Goal: Register for event/course: Register for event/course

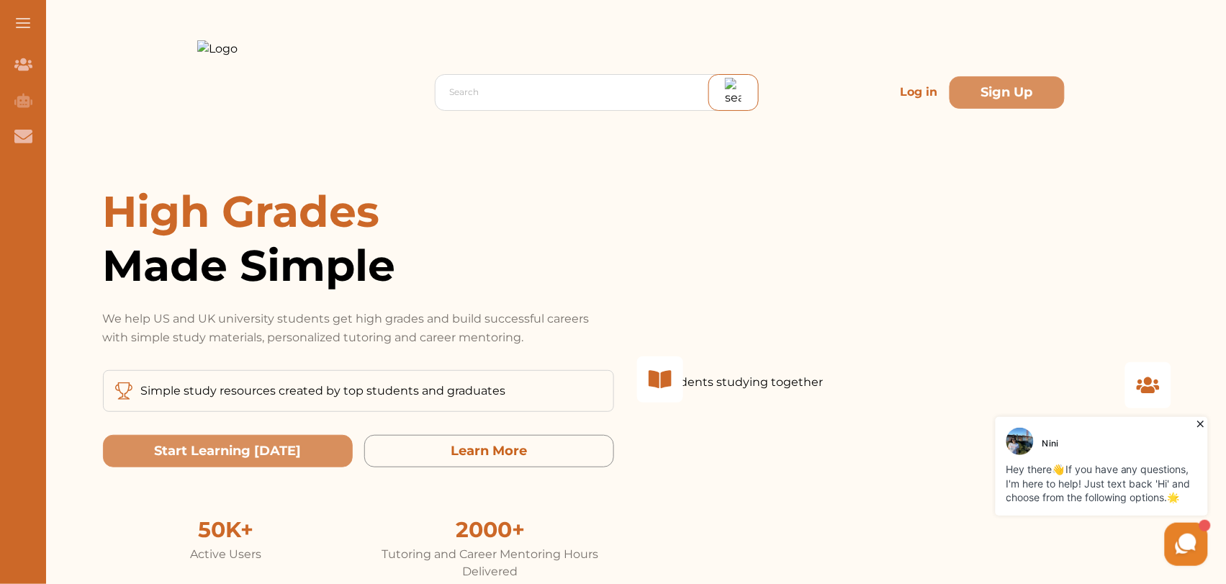
click at [923, 90] on p "Log in" at bounding box center [919, 92] width 49 height 29
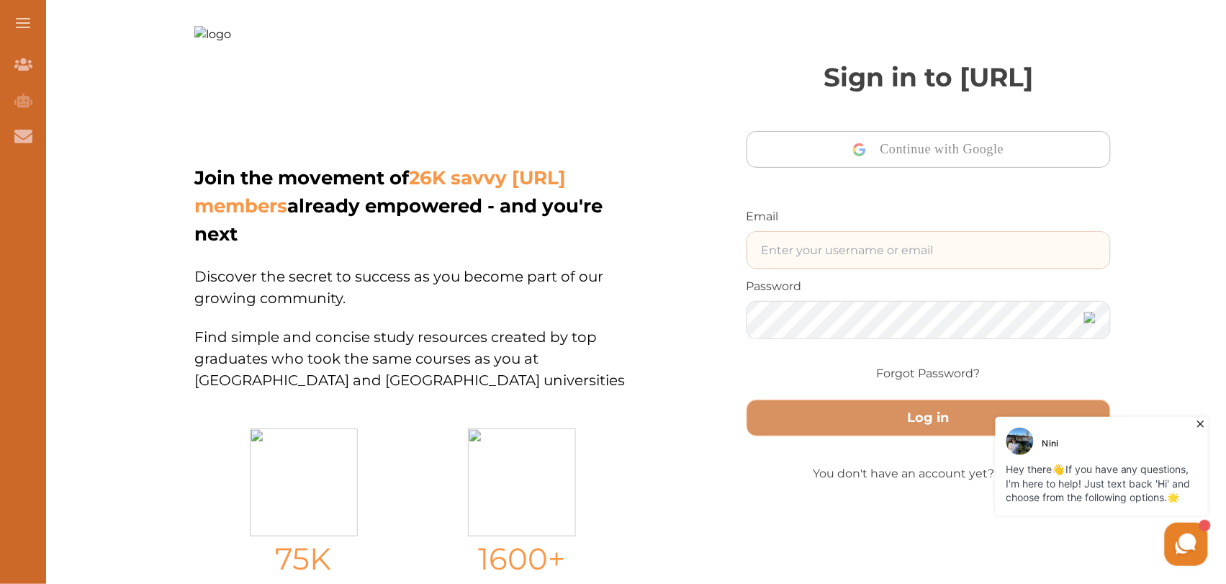
type input "ali48293@gmail.com"
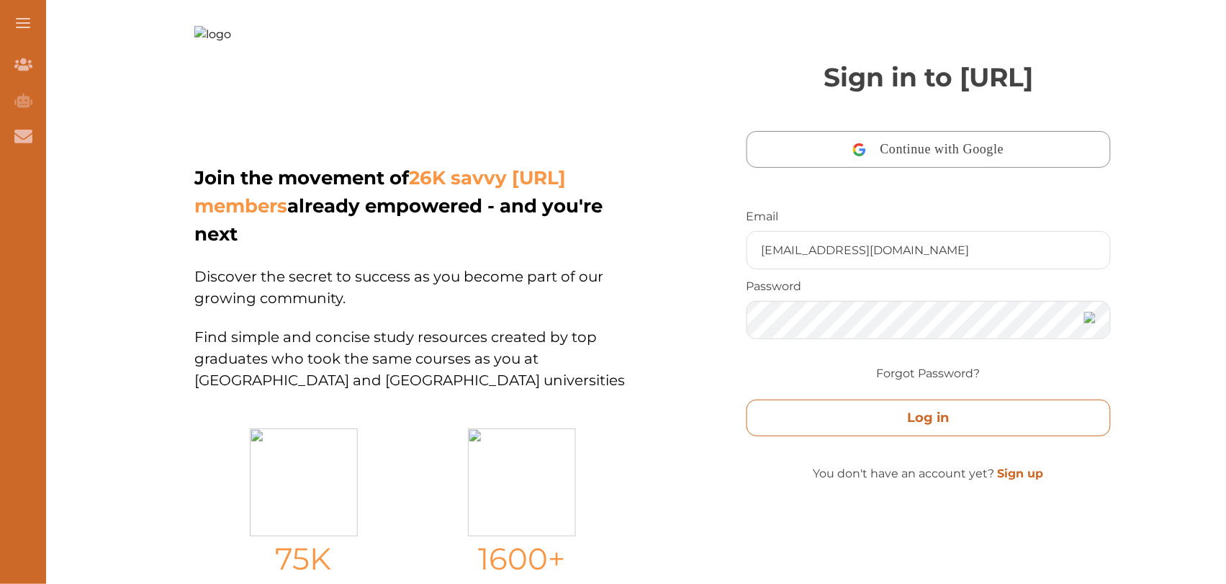
click at [836, 415] on button "Log in" at bounding box center [928, 417] width 365 height 37
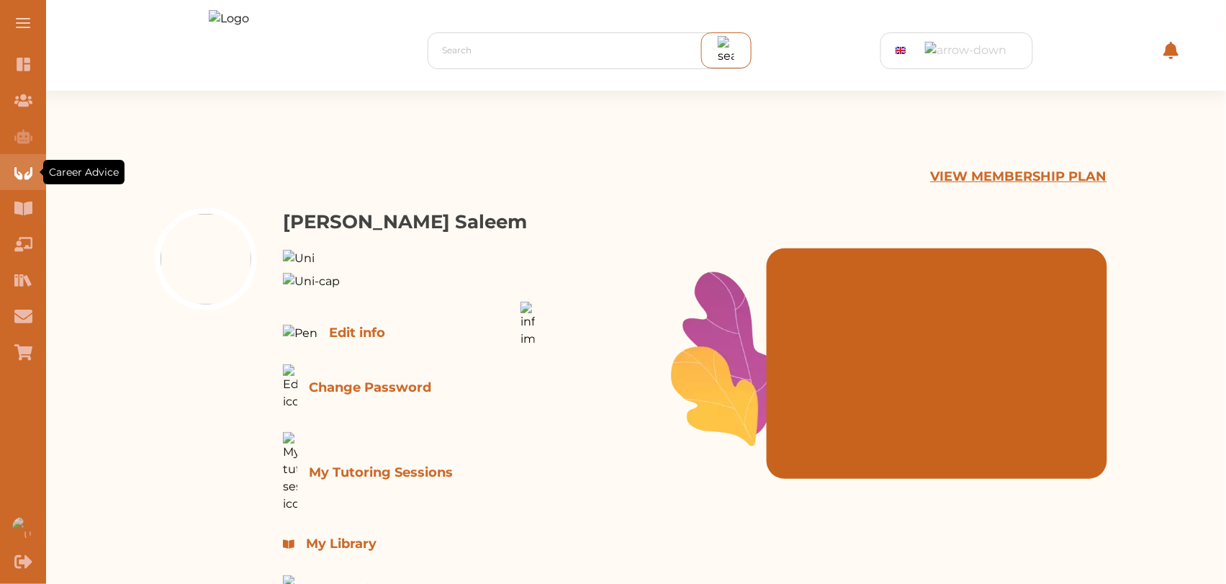
click at [20, 171] on icon "Career Advice" at bounding box center [23, 172] width 18 height 18
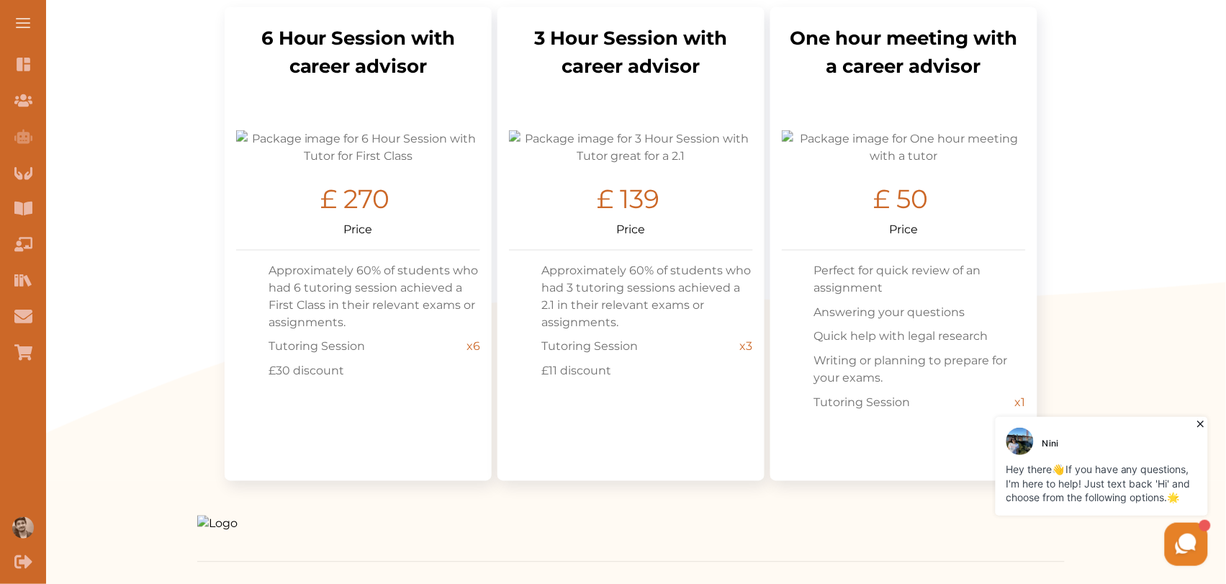
scroll to position [489, 0]
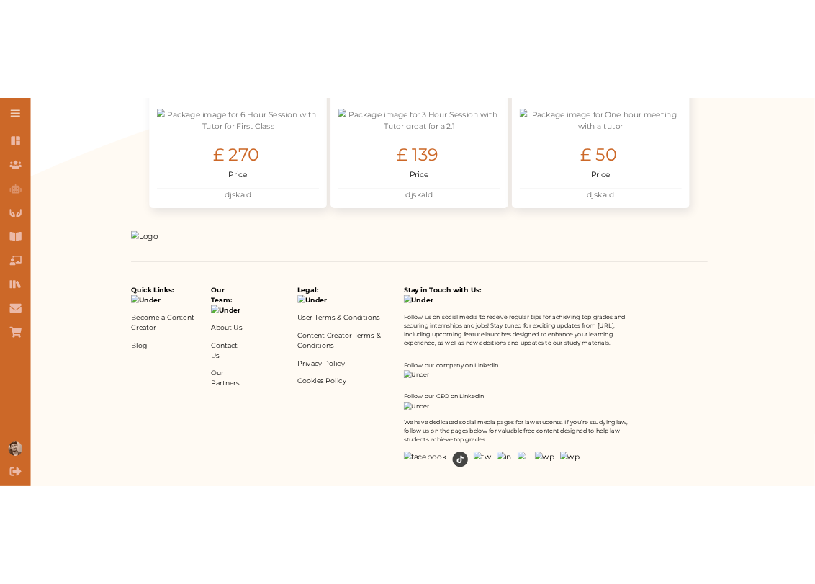
scroll to position [594, 0]
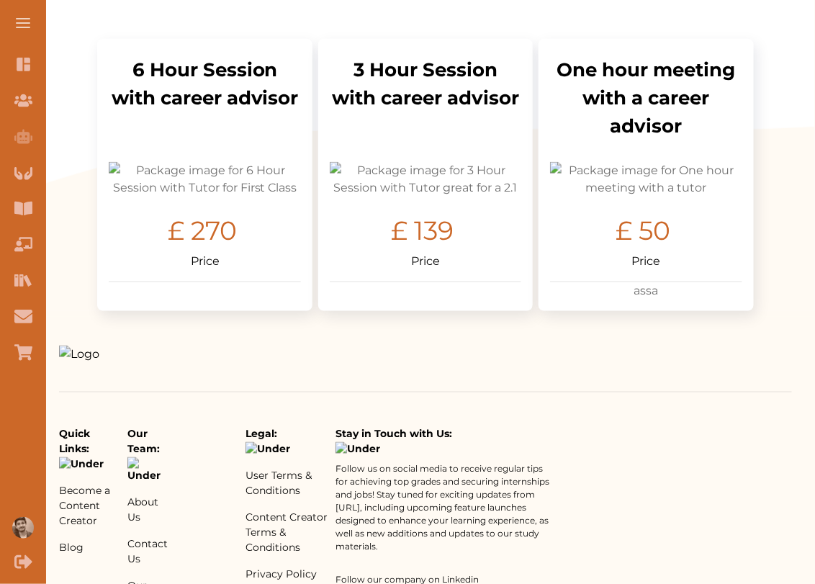
scroll to position [394, 0]
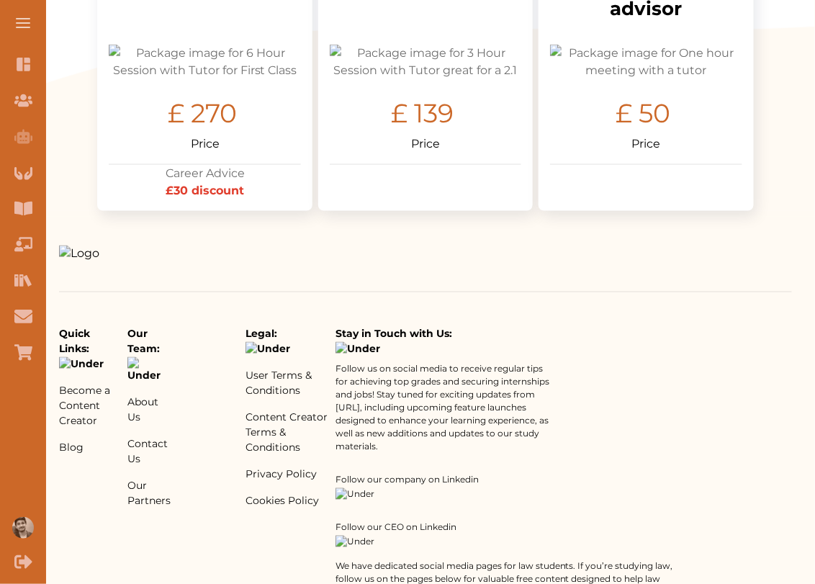
scroll to position [583, 0]
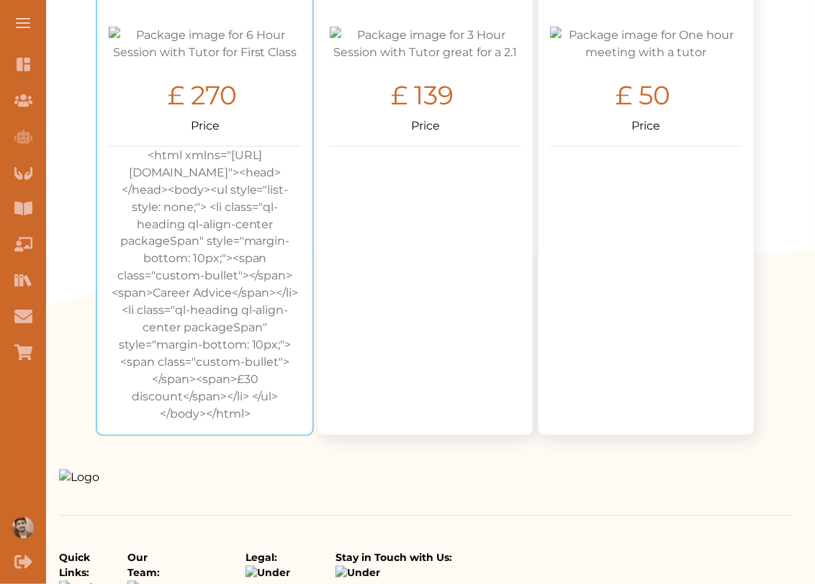
drag, startPoint x: 145, startPoint y: 291, endPoint x: 132, endPoint y: 202, distance: 90.9
click at [132, 202] on div "6 Hour Session with career advisor £ 270 Price <html xmlns="[URL][DOMAIN_NAME]"…" at bounding box center [204, 169] width 191 height 508
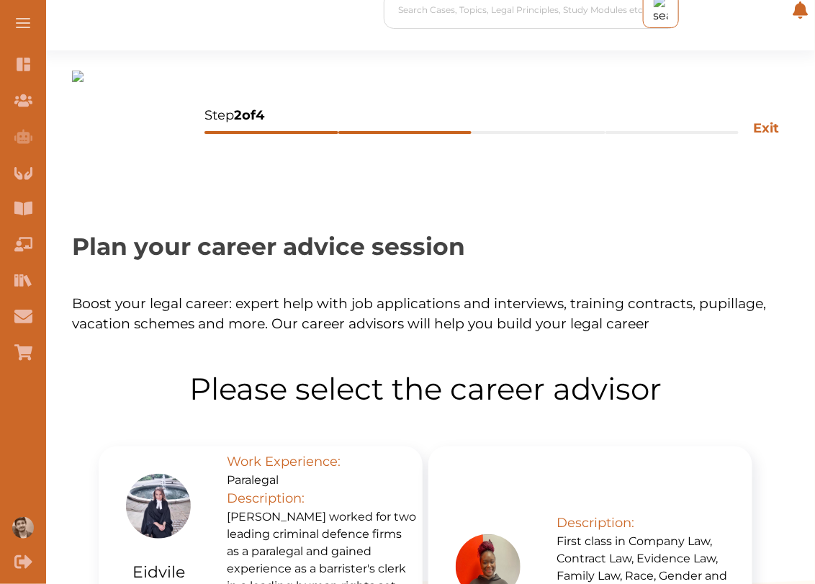
scroll to position [324, 0]
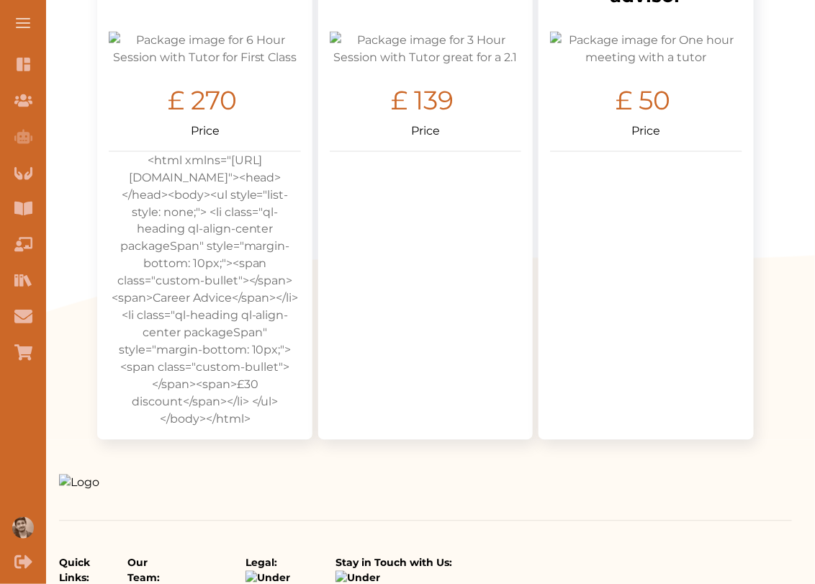
scroll to position [580, 0]
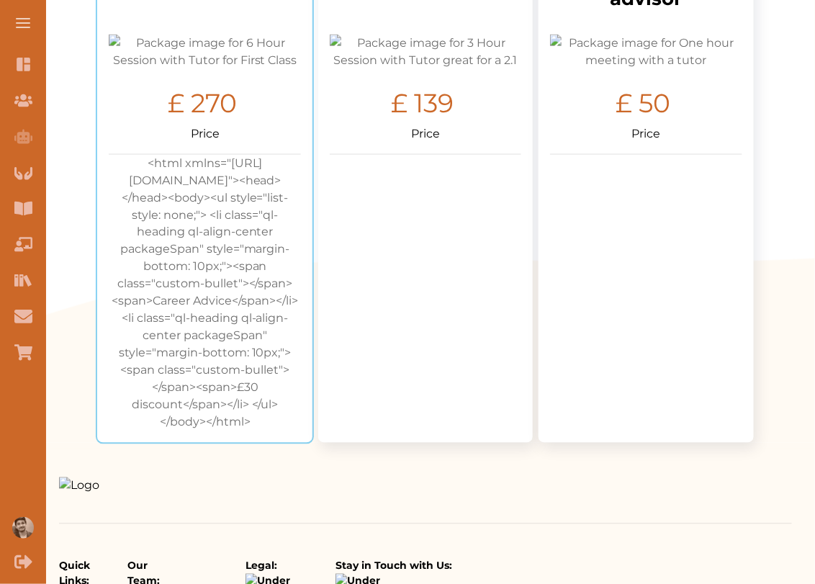
copy div "<html xmlns="http://www.w3.org/1999/xhtml"><head></head><body><ul style="list-s…"
drag, startPoint x: 279, startPoint y: 481, endPoint x: 383, endPoint y: 552, distance: 126.4
click at [383, 552] on div "Search Cases, Topics, Legal Principles, Study Modules etc Your Library UK Conta…" at bounding box center [425, 180] width 779 height 1521
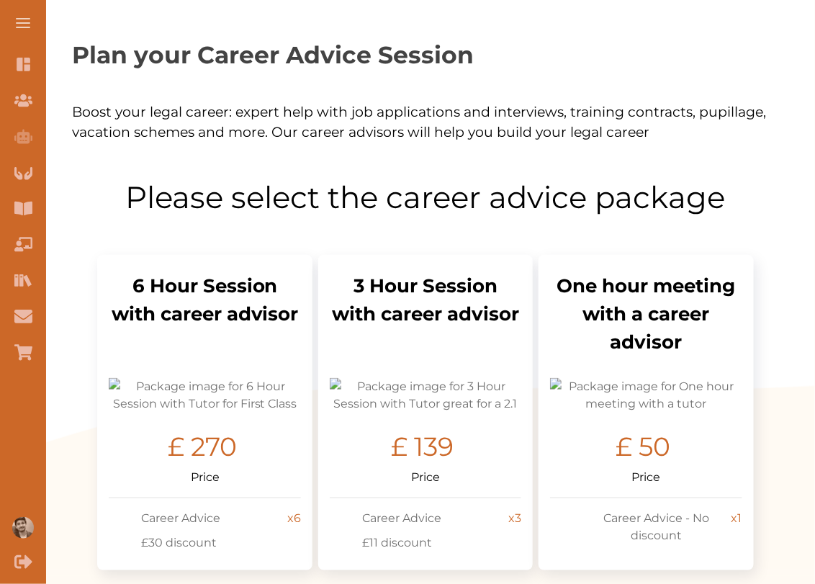
scroll to position [207, 0]
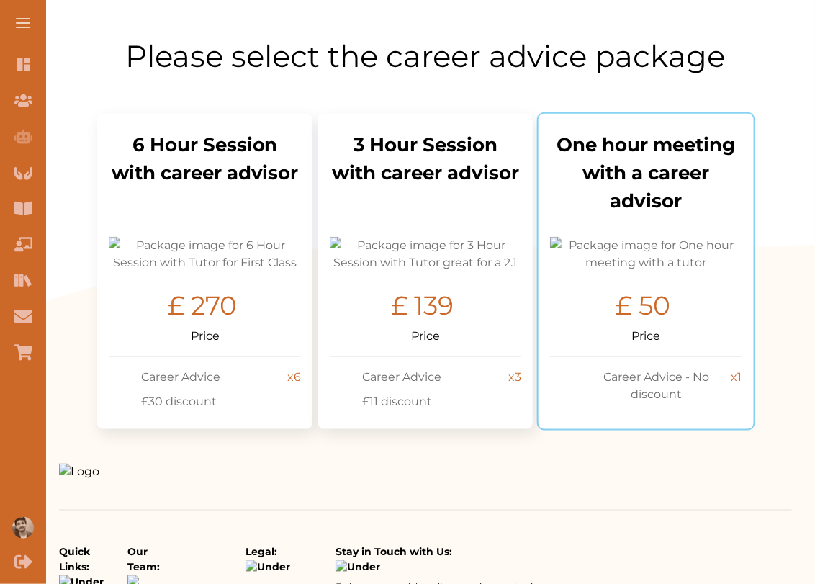
click at [632, 325] on p "£ 50" at bounding box center [642, 305] width 55 height 39
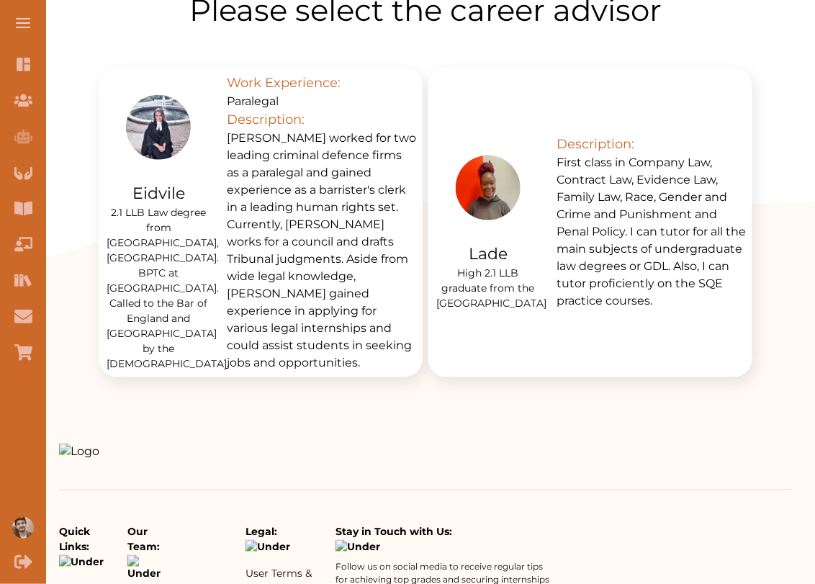
scroll to position [404, 0]
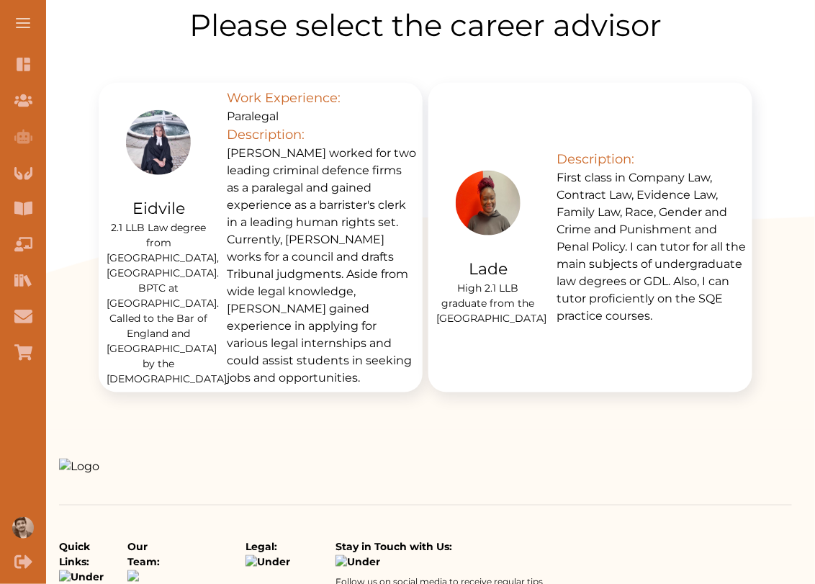
click at [307, 268] on p "Eidvile worked for two leading criminal defence firms as a paralegal and gained…" at bounding box center [322, 266] width 190 height 242
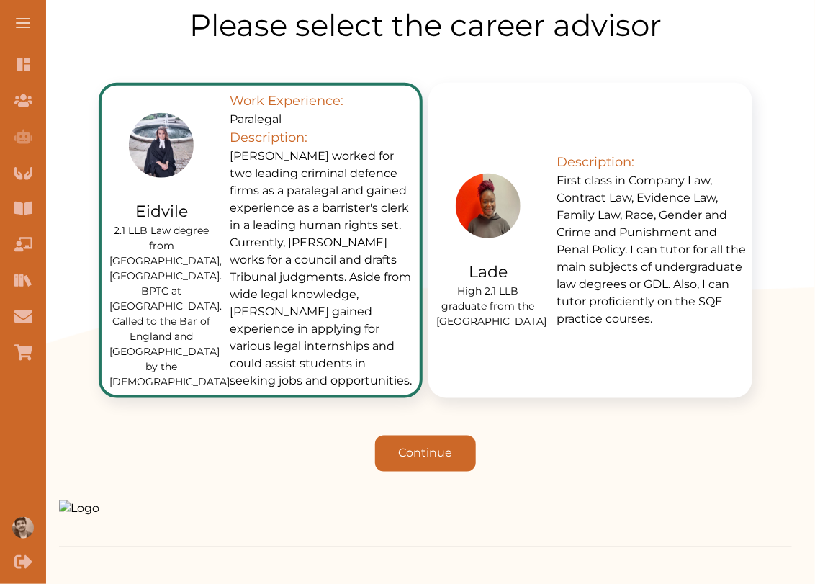
click at [435, 417] on div "Eidvile 2.1 LLB Law degree from City, University of London. BPTC at City Law Sc…" at bounding box center [425, 277] width 707 height 389
click at [423, 435] on button "Continue" at bounding box center [425, 453] width 101 height 36
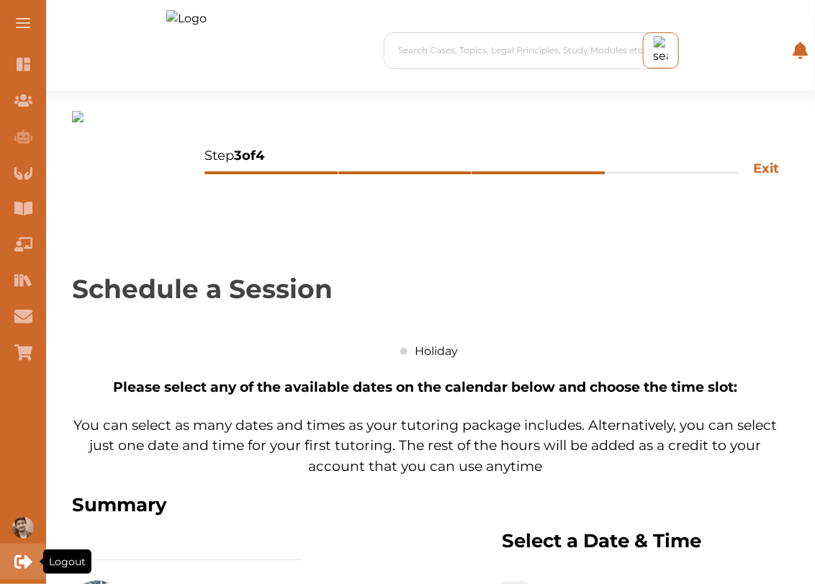
click at [15, 571] on div "Logout" at bounding box center [23, 561] width 46 height 36
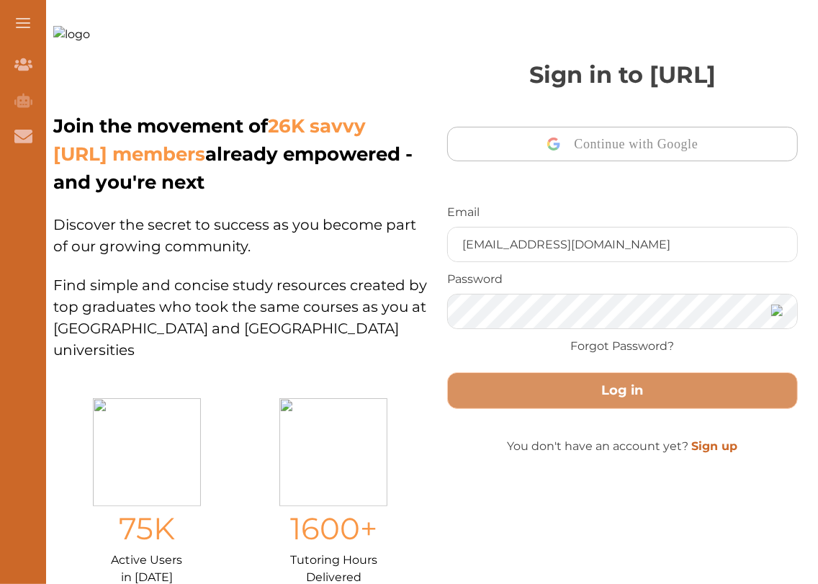
click at [87, 60] on img at bounding box center [105, 66] width 104 height 81
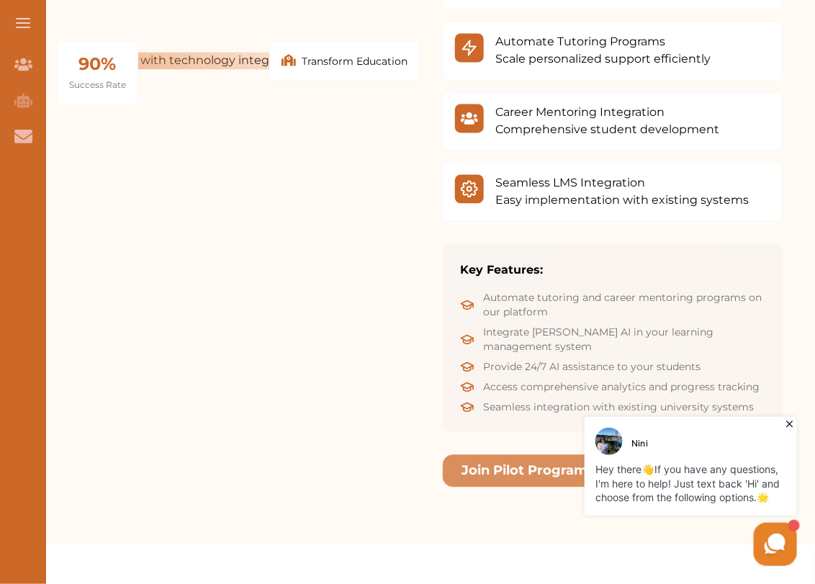
scroll to position [2460, 0]
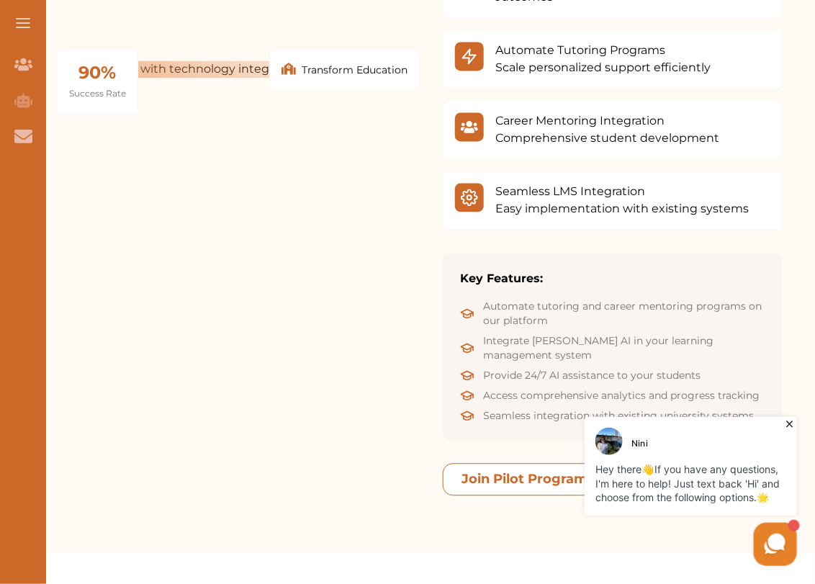
click at [510, 463] on button "Join Pilot Program" at bounding box center [525, 479] width 164 height 32
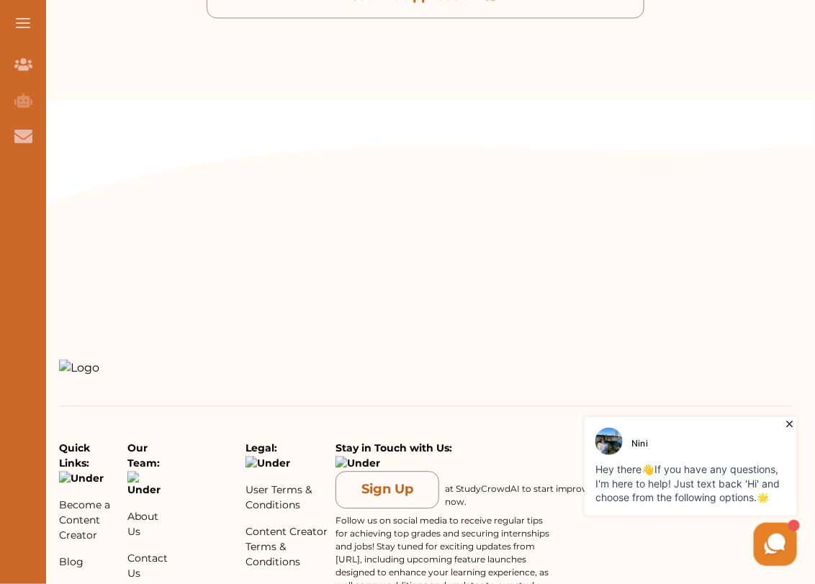
scroll to position [12, 0]
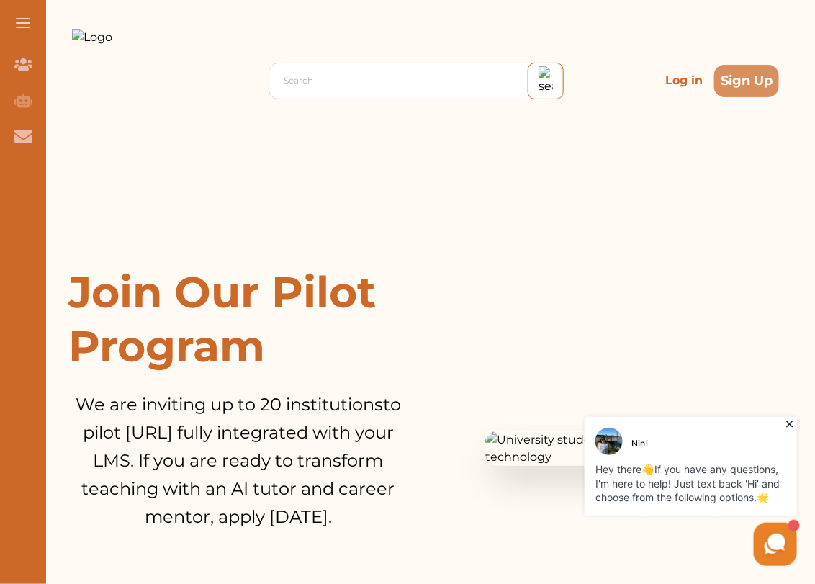
click at [609, 160] on div "Search Log in Sign Up" at bounding box center [425, 80] width 707 height 184
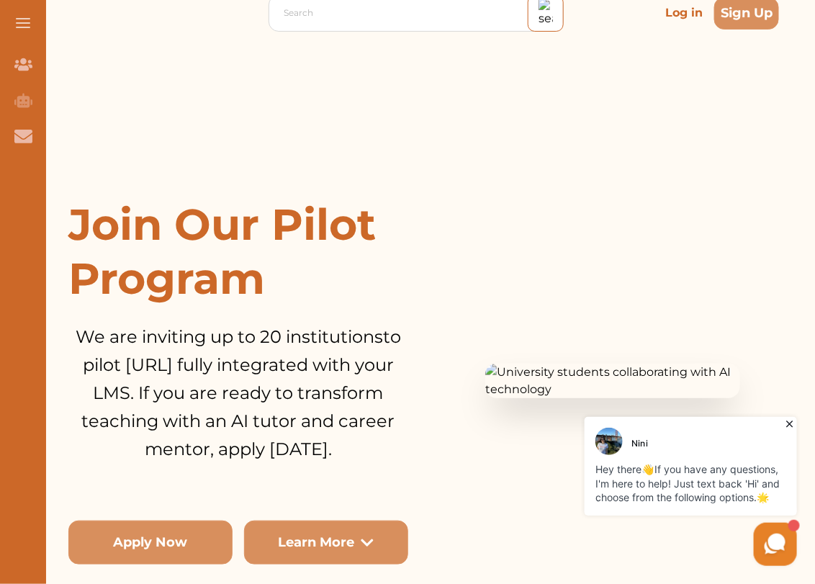
scroll to position [0, 0]
